Goal: Information Seeking & Learning: Learn about a topic

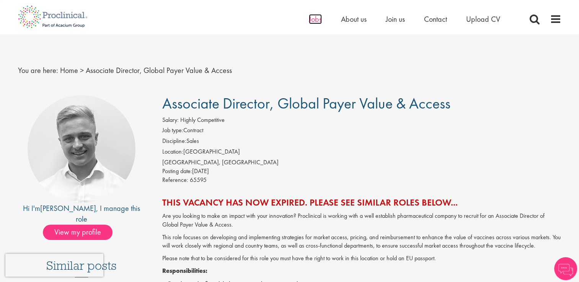
click at [309, 19] on span "Jobs" at bounding box center [315, 19] width 13 height 10
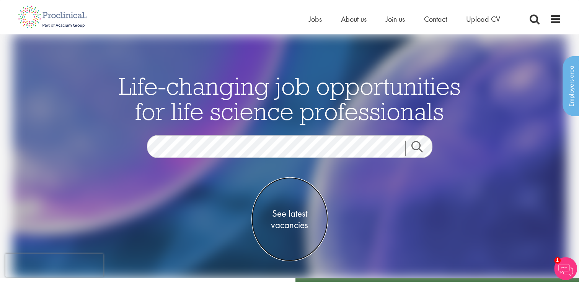
click at [282, 230] on span "See latest vacancies" at bounding box center [289, 219] width 77 height 23
click at [285, 215] on span "See latest vacancies" at bounding box center [289, 219] width 77 height 23
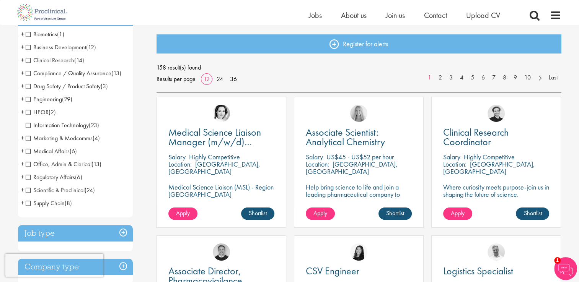
scroll to position [77, 0]
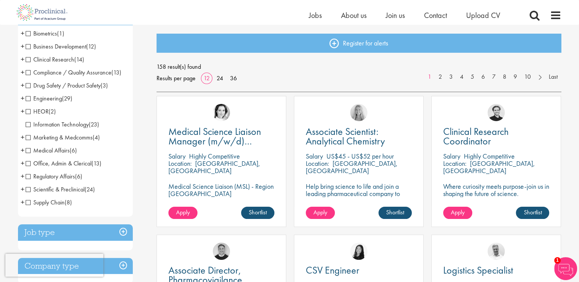
click at [28, 113] on span "HEOR" at bounding box center [37, 112] width 23 height 8
click at [42, 112] on span "HEOR" at bounding box center [37, 112] width 23 height 8
click at [23, 111] on span "+" at bounding box center [23, 111] width 4 height 11
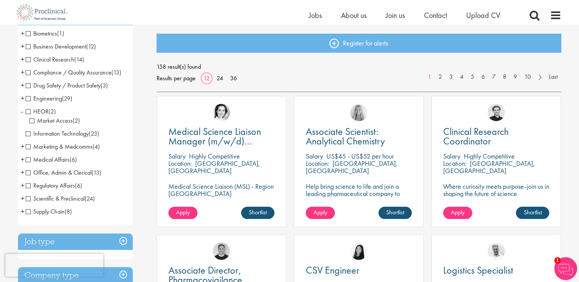
click at [45, 122] on span "Market Access" at bounding box center [50, 121] width 43 height 8
click at [29, 120] on span "Market Access" at bounding box center [50, 121] width 43 height 8
click at [76, 120] on span "(2)" at bounding box center [76, 121] width 7 height 8
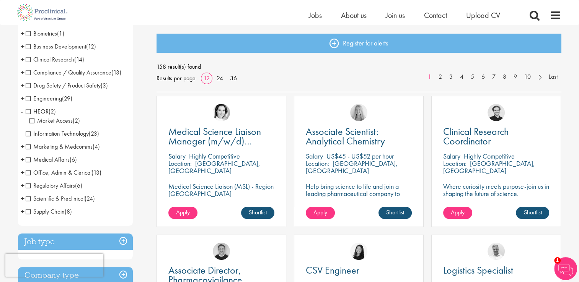
click at [76, 120] on span "(2)" at bounding box center [76, 121] width 7 height 8
click at [52, 121] on span "Market Access" at bounding box center [50, 121] width 43 height 8
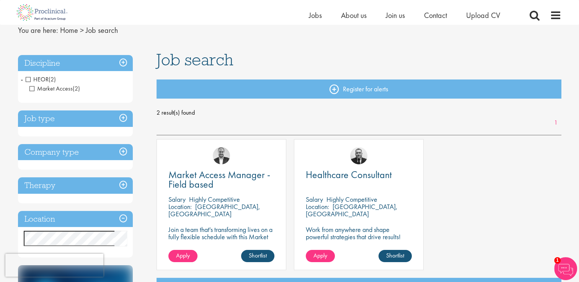
scroll to position [15, 0]
